Goal: Find specific page/section: Find specific page/section

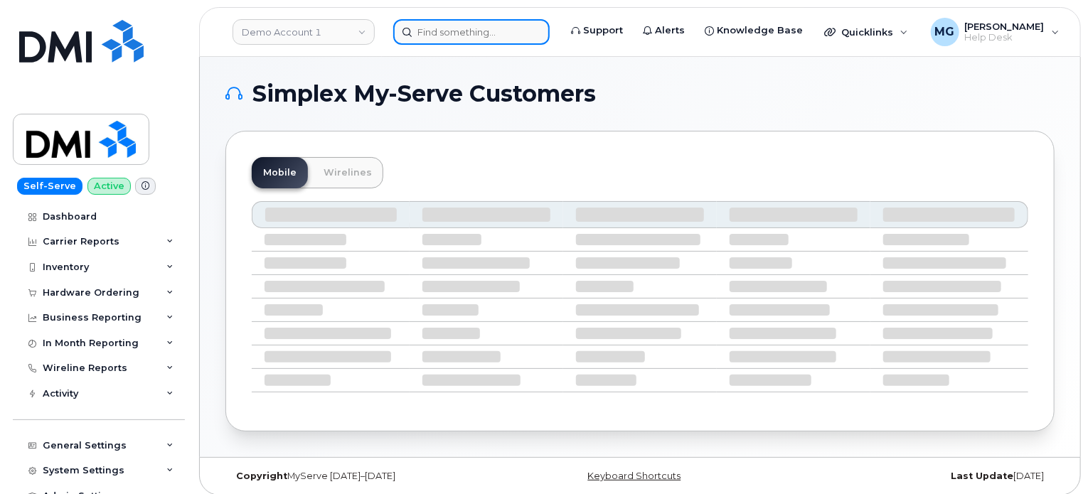
click at [460, 32] on input at bounding box center [471, 32] width 156 height 26
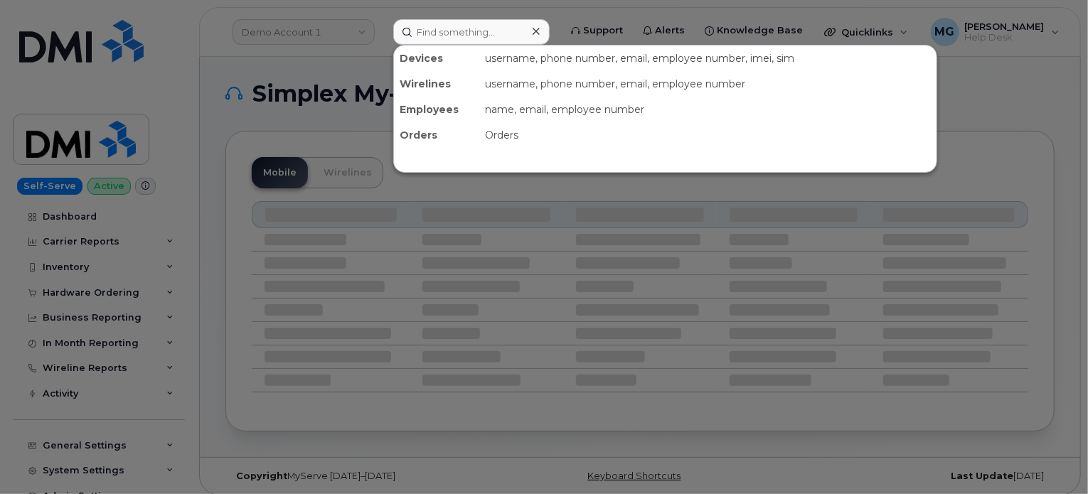
click at [1016, 105] on div at bounding box center [544, 247] width 1088 height 494
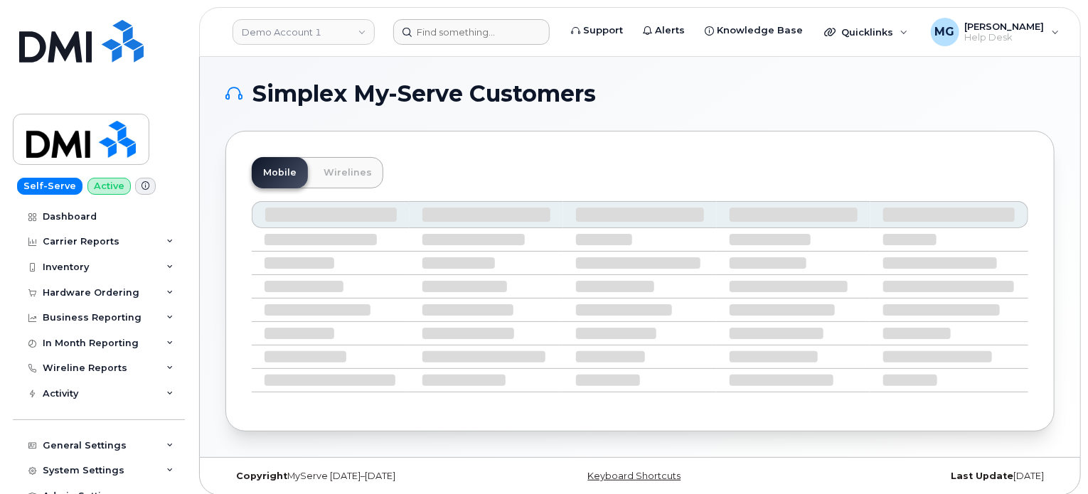
drag, startPoint x: 448, startPoint y: 16, endPoint x: 458, endPoint y: 26, distance: 13.6
click at [448, 16] on header "Demo Account 1 Support Alerts Knowledge Base Quicklinks Suspend / Cancel Device…" at bounding box center [640, 32] width 882 height 50
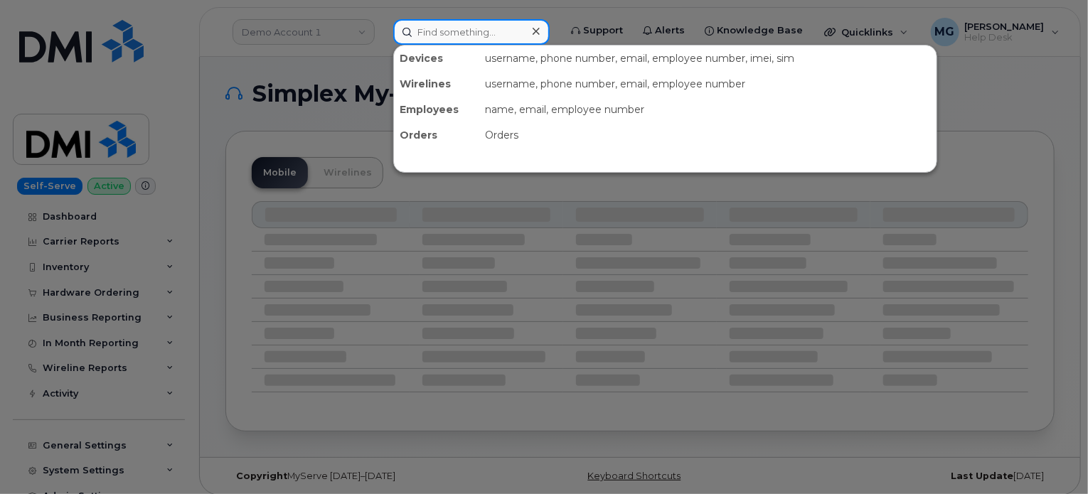
click at [458, 26] on input at bounding box center [471, 32] width 156 height 26
